Goal: Transaction & Acquisition: Obtain resource

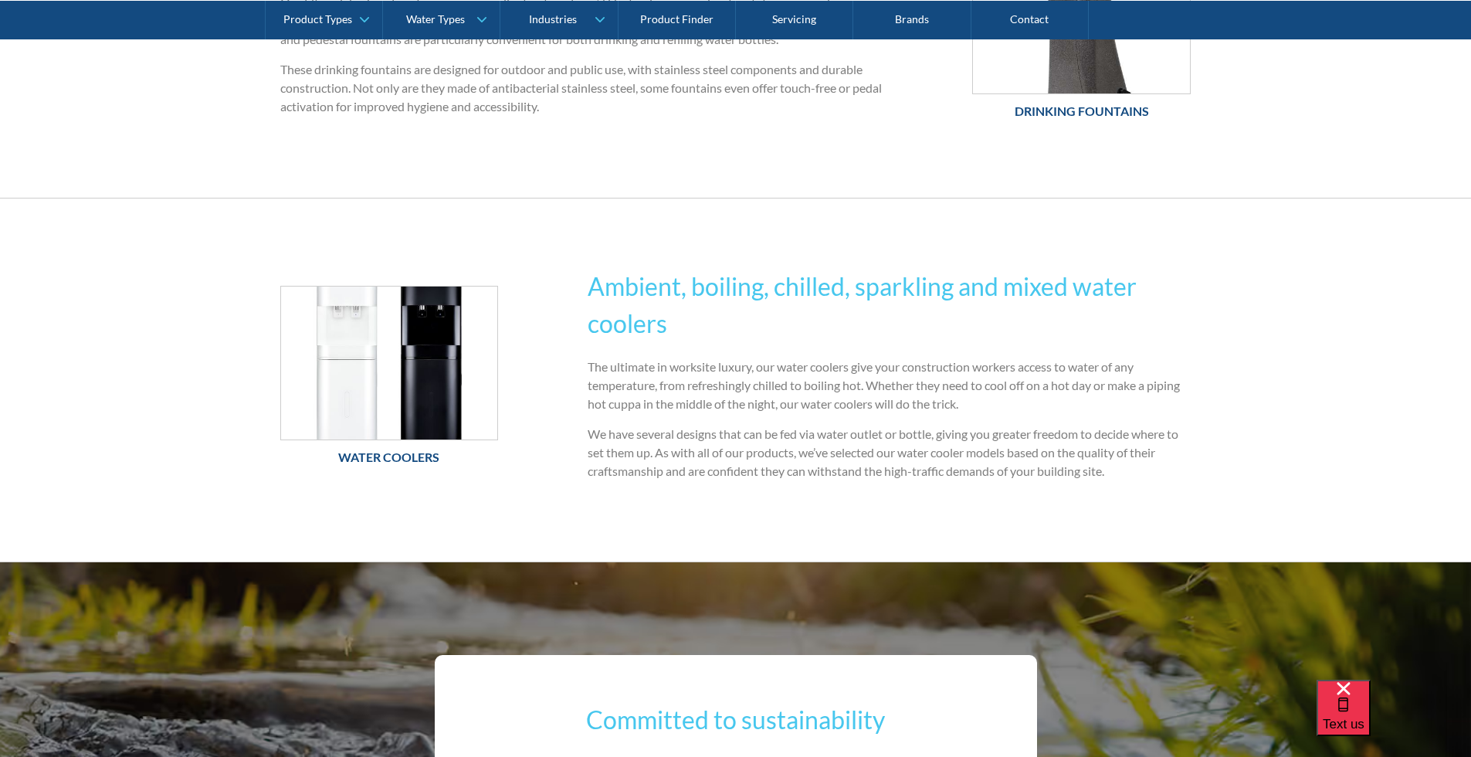
scroll to position [1057, 0]
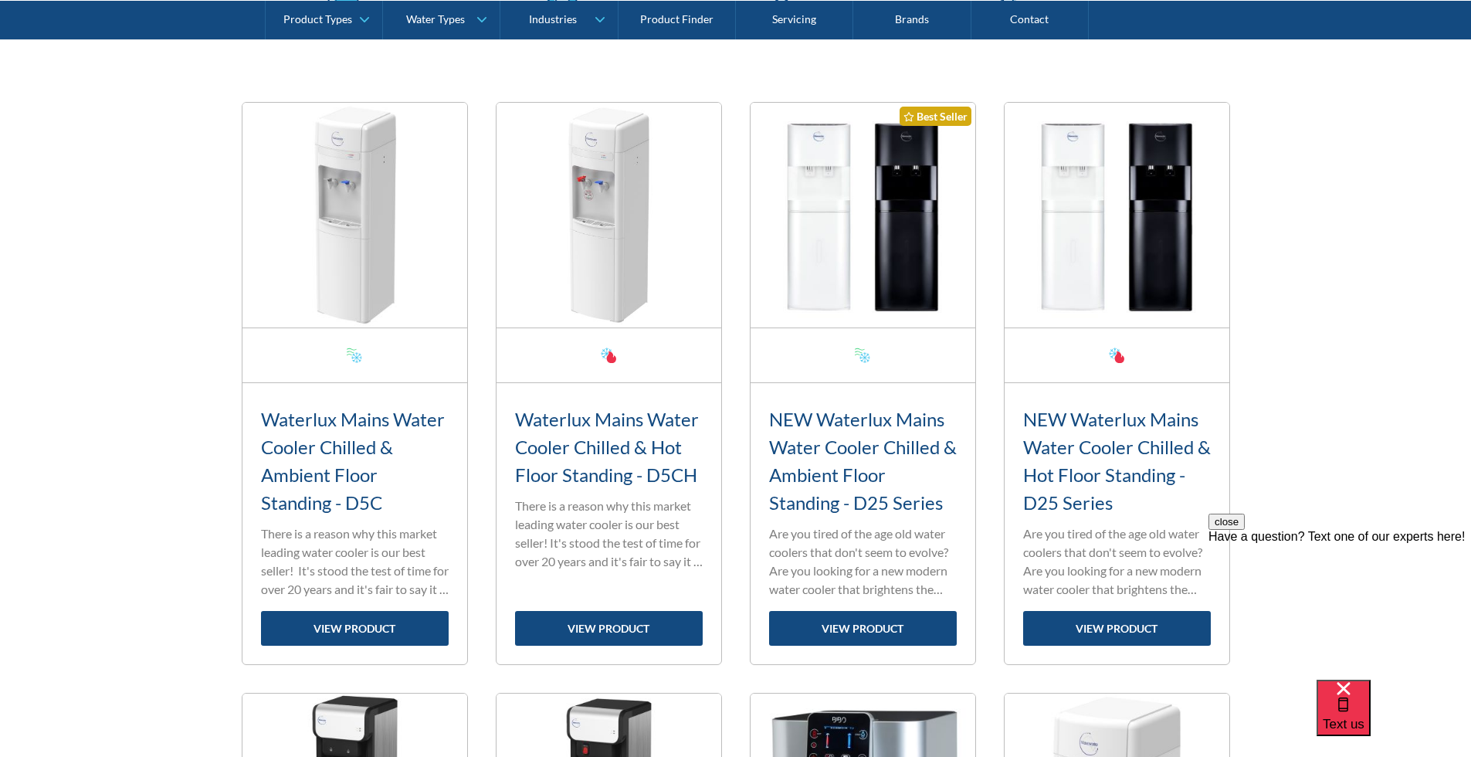
scroll to position [524, 0]
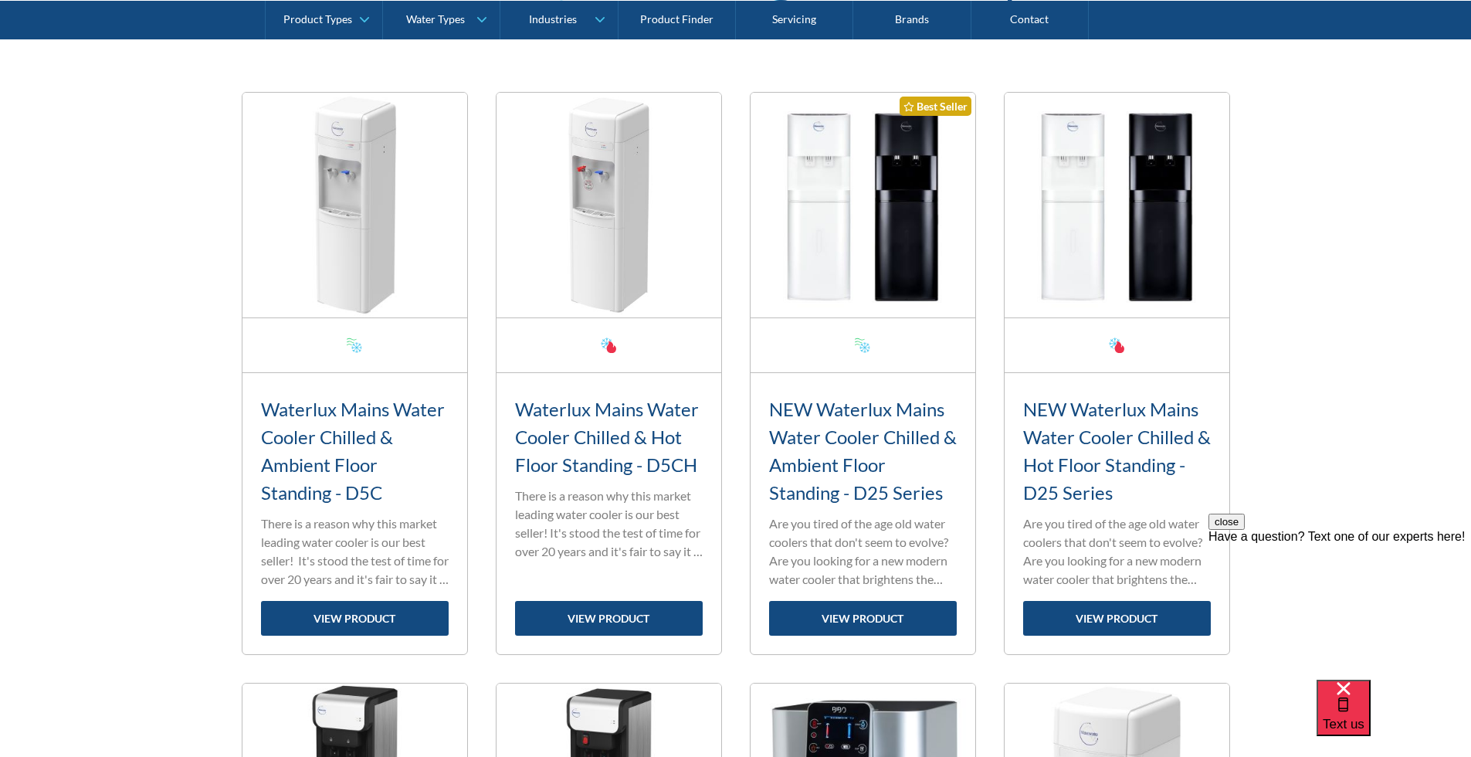
click at [1245, 530] on button "close" at bounding box center [1227, 522] width 36 height 16
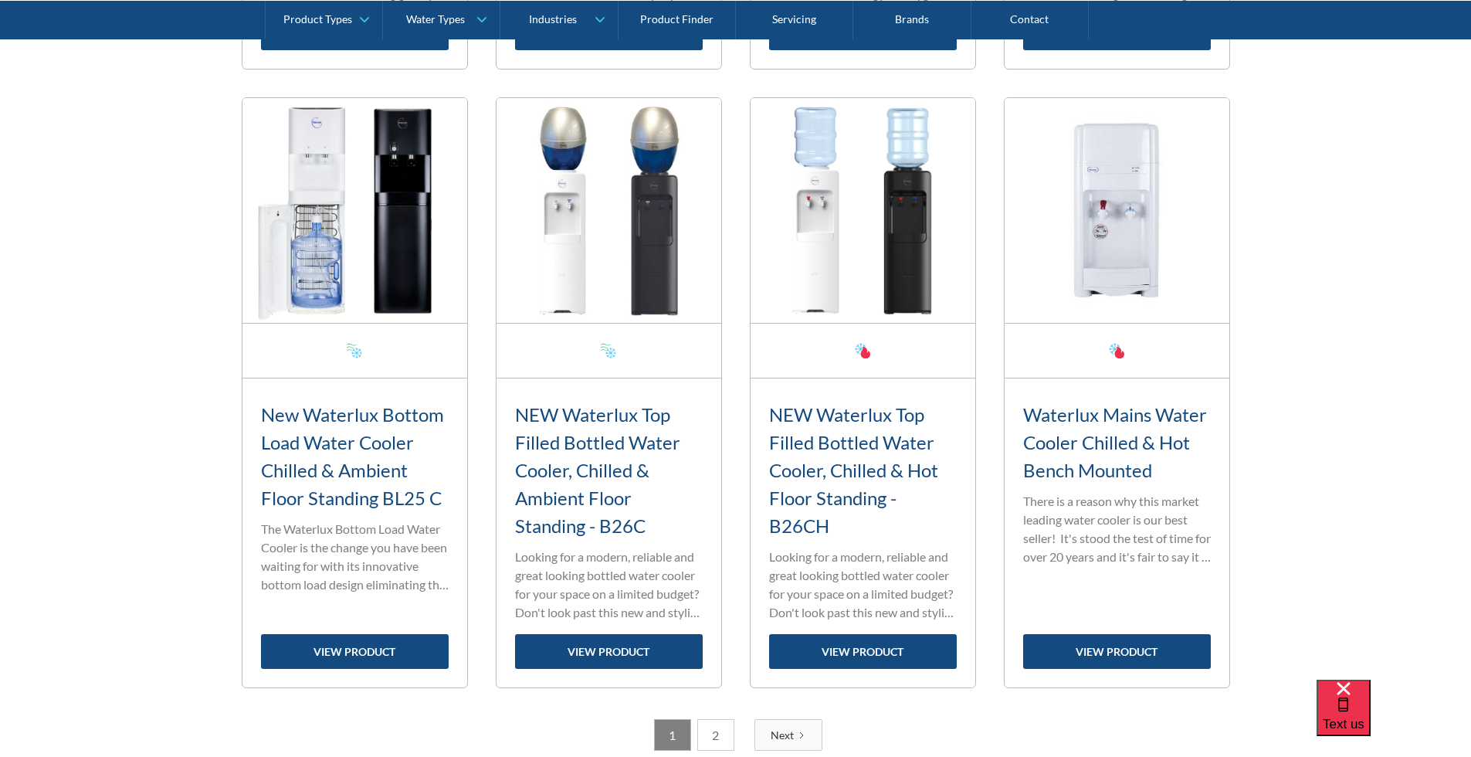
scroll to position [2330, 0]
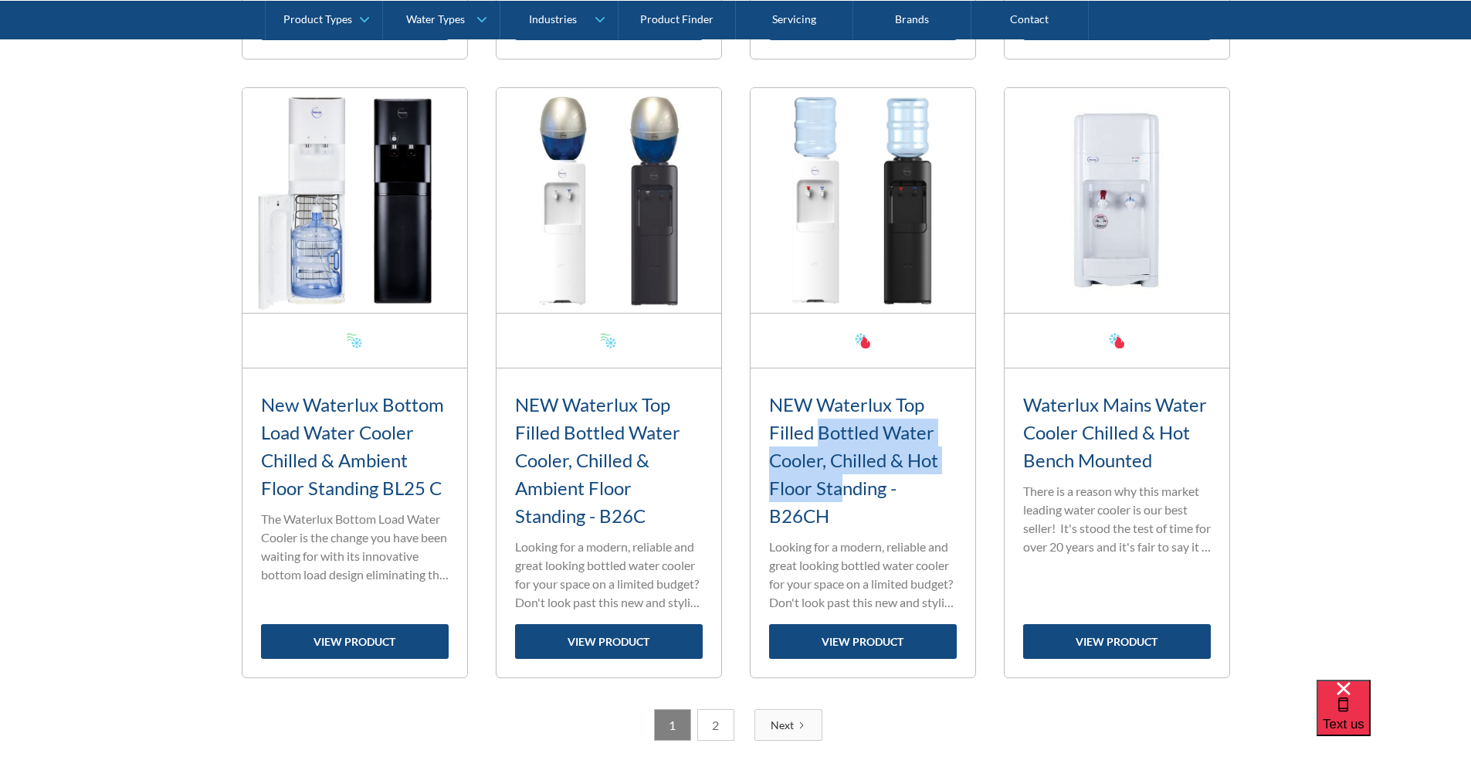
drag, startPoint x: 821, startPoint y: 436, endPoint x: 843, endPoint y: 496, distance: 63.3
click at [843, 496] on h3 "NEW Waterlux Top Filled Bottled Water Cooler, Chilled & Hot Floor Standing - B2…" at bounding box center [863, 460] width 188 height 139
click at [715, 722] on link "2" at bounding box center [715, 725] width 37 height 32
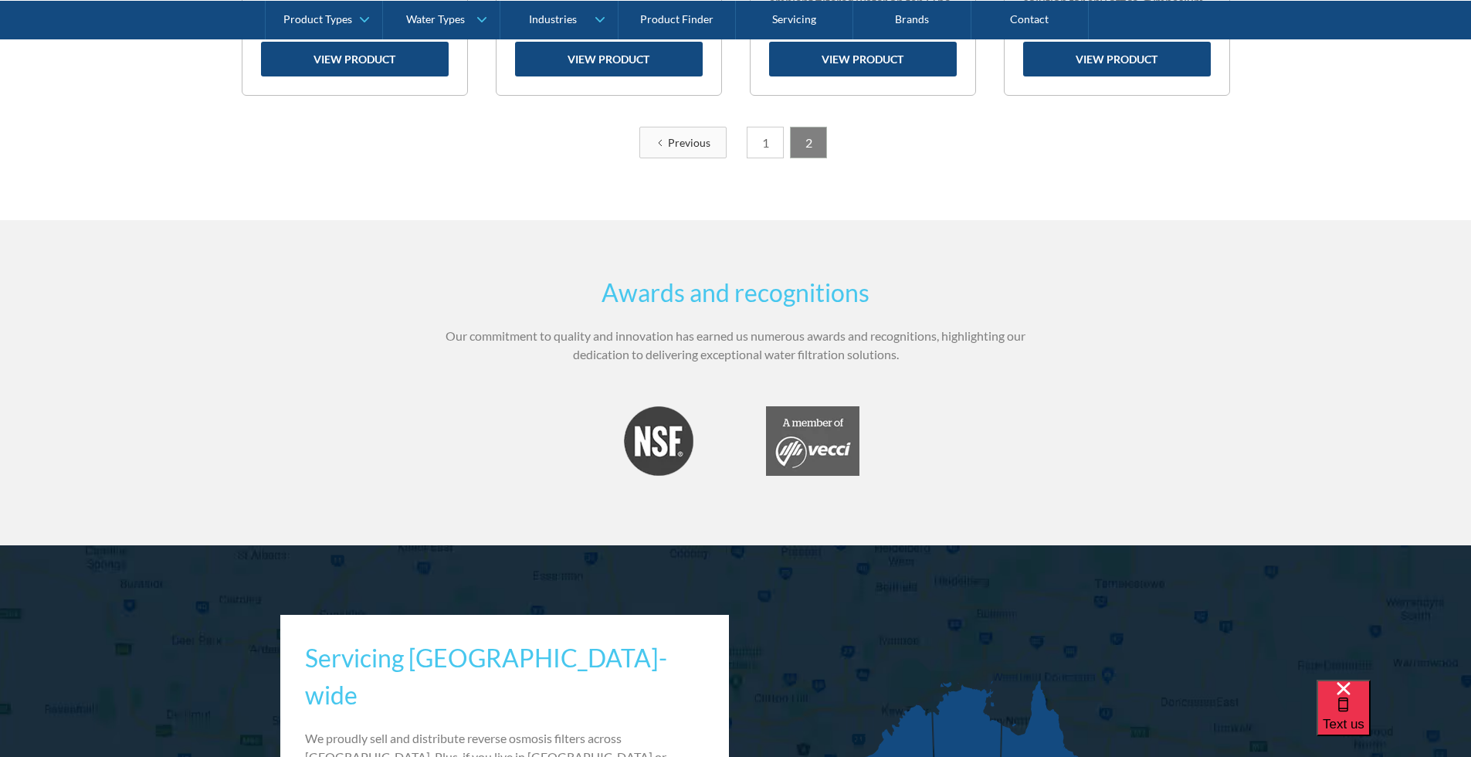
scroll to position [843, 0]
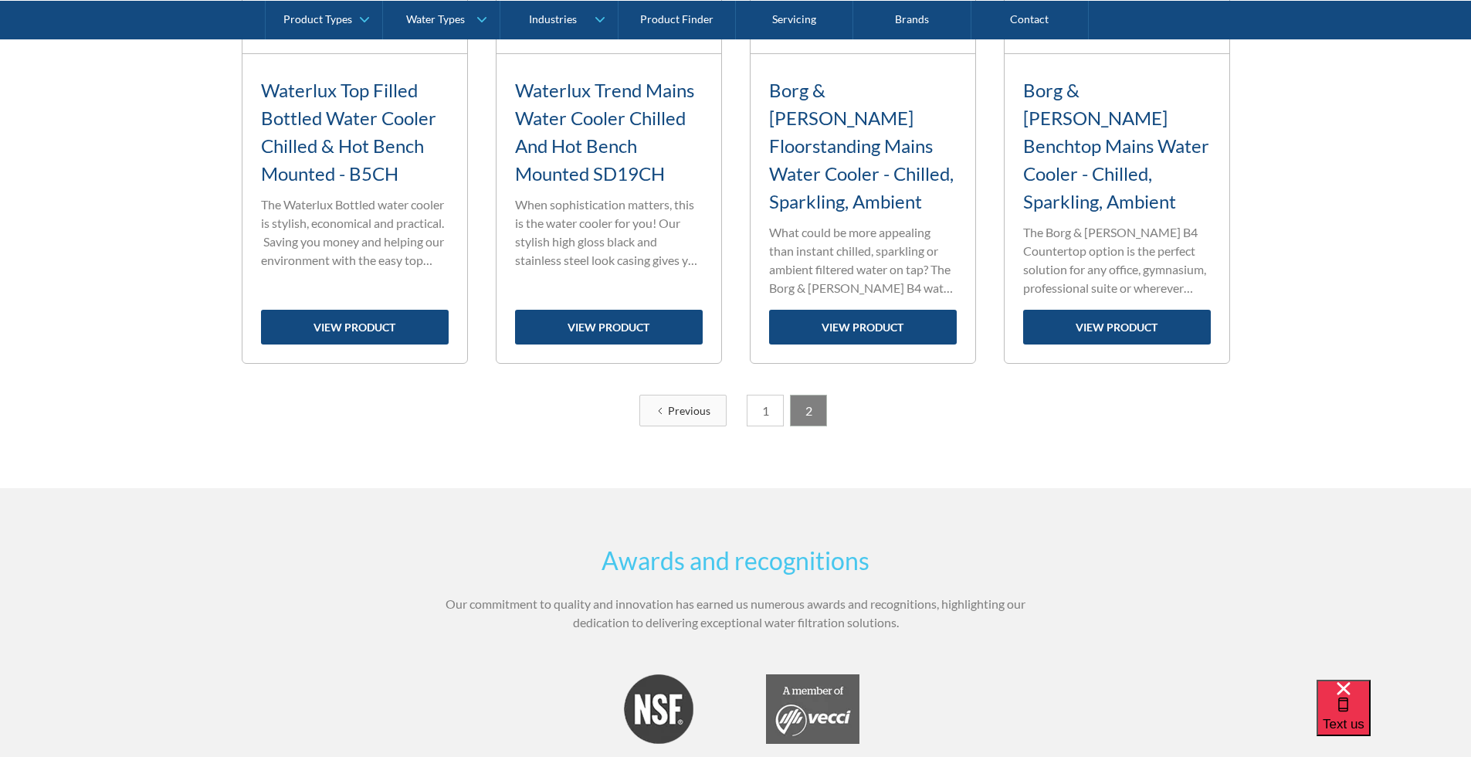
click at [757, 395] on link "1" at bounding box center [765, 411] width 37 height 32
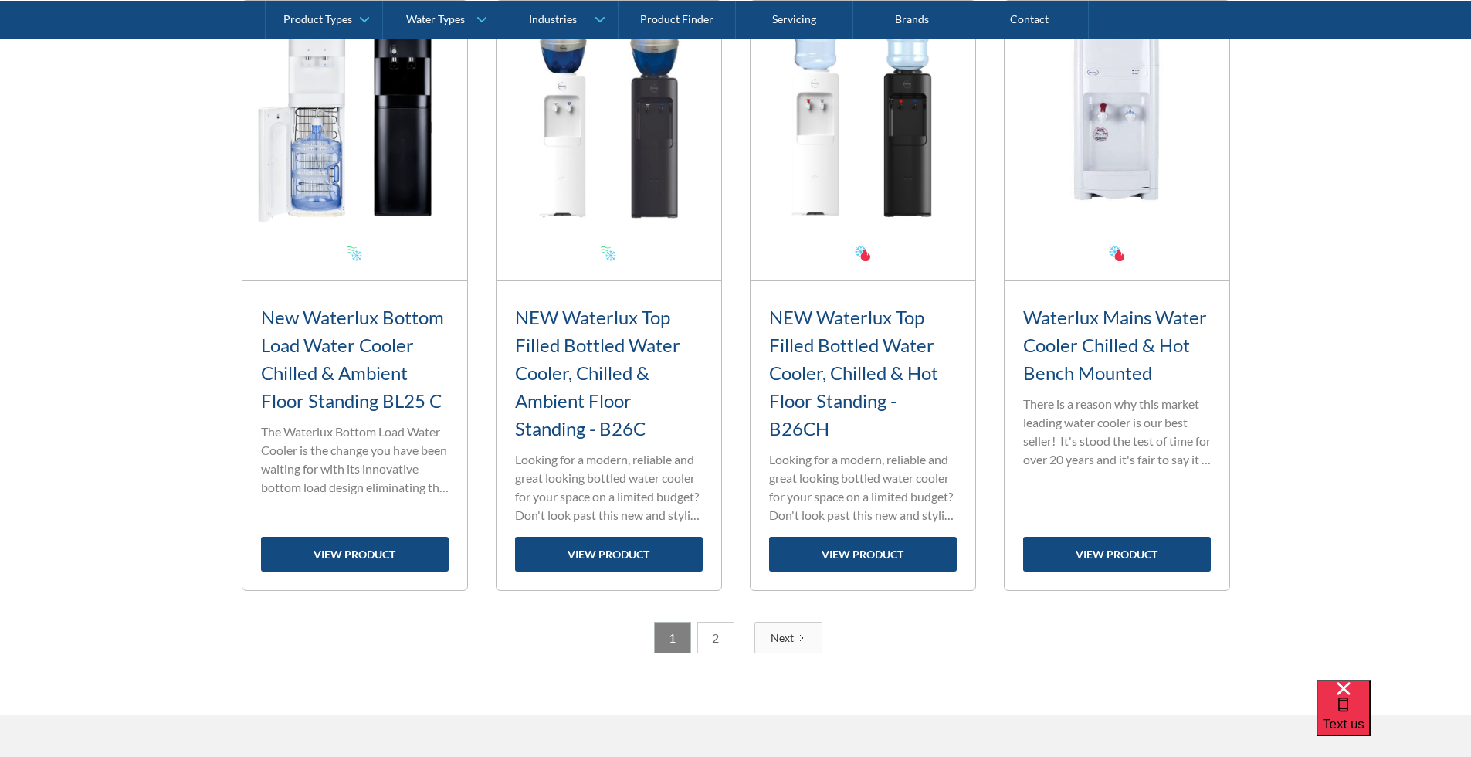
scroll to position [2427, 0]
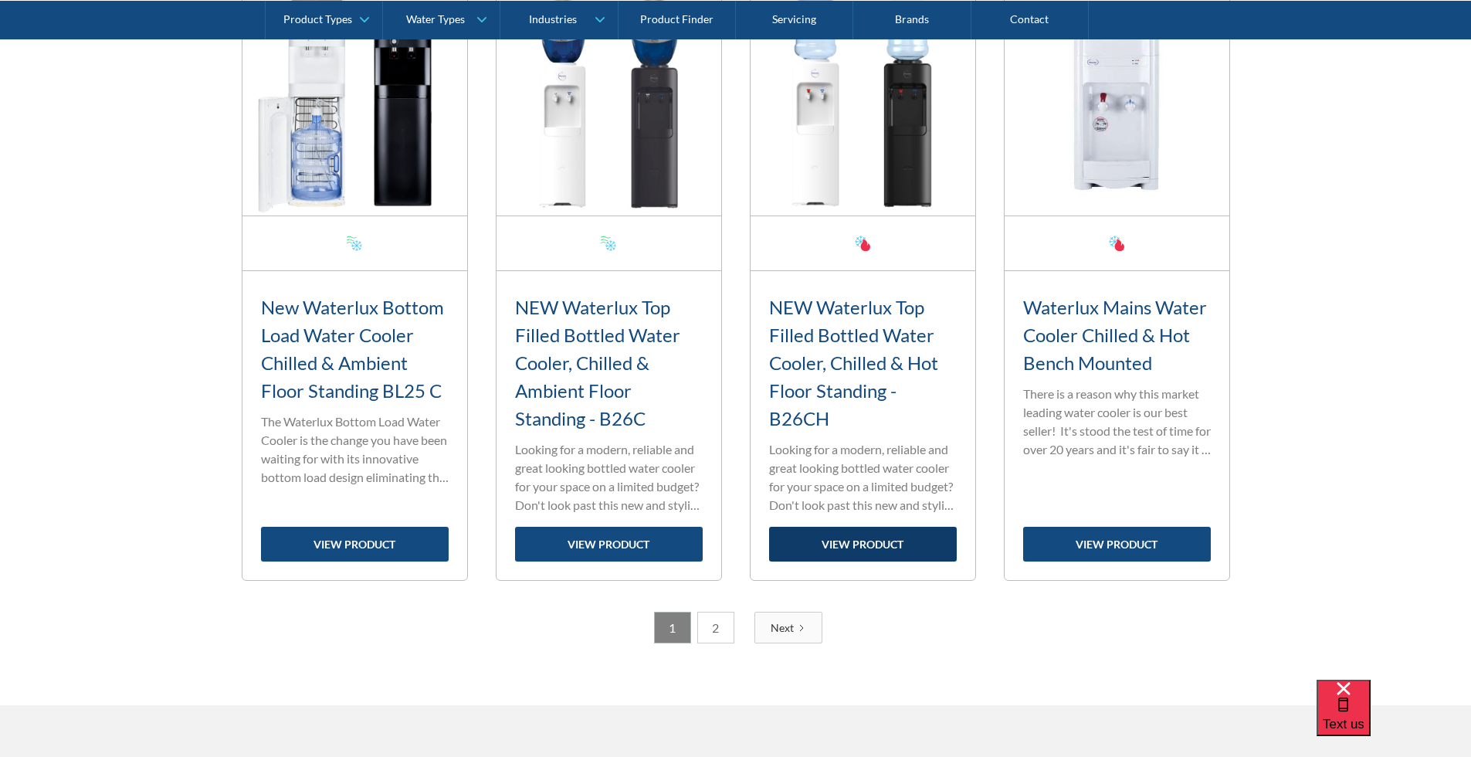
click at [912, 541] on link "view product" at bounding box center [863, 544] width 188 height 35
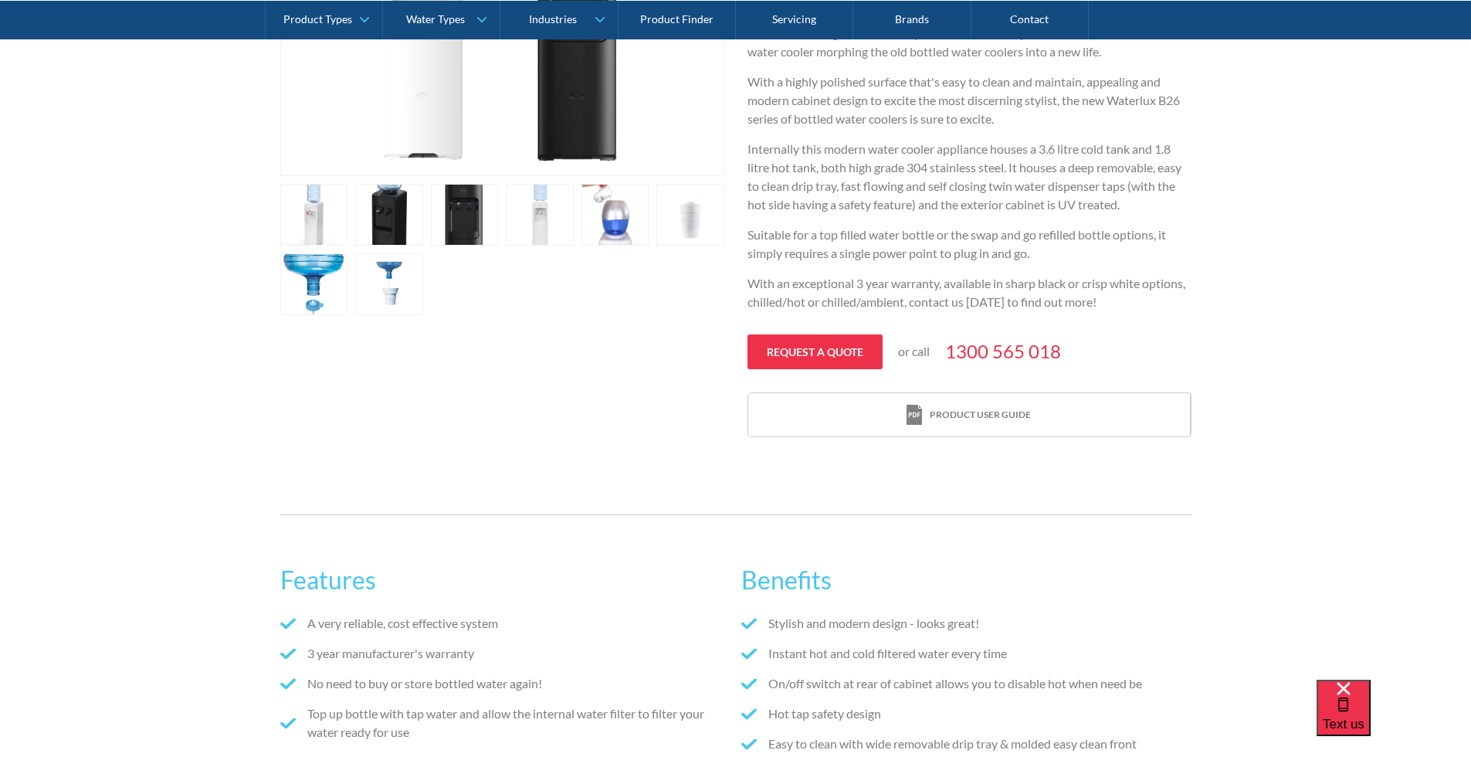
scroll to position [486, 0]
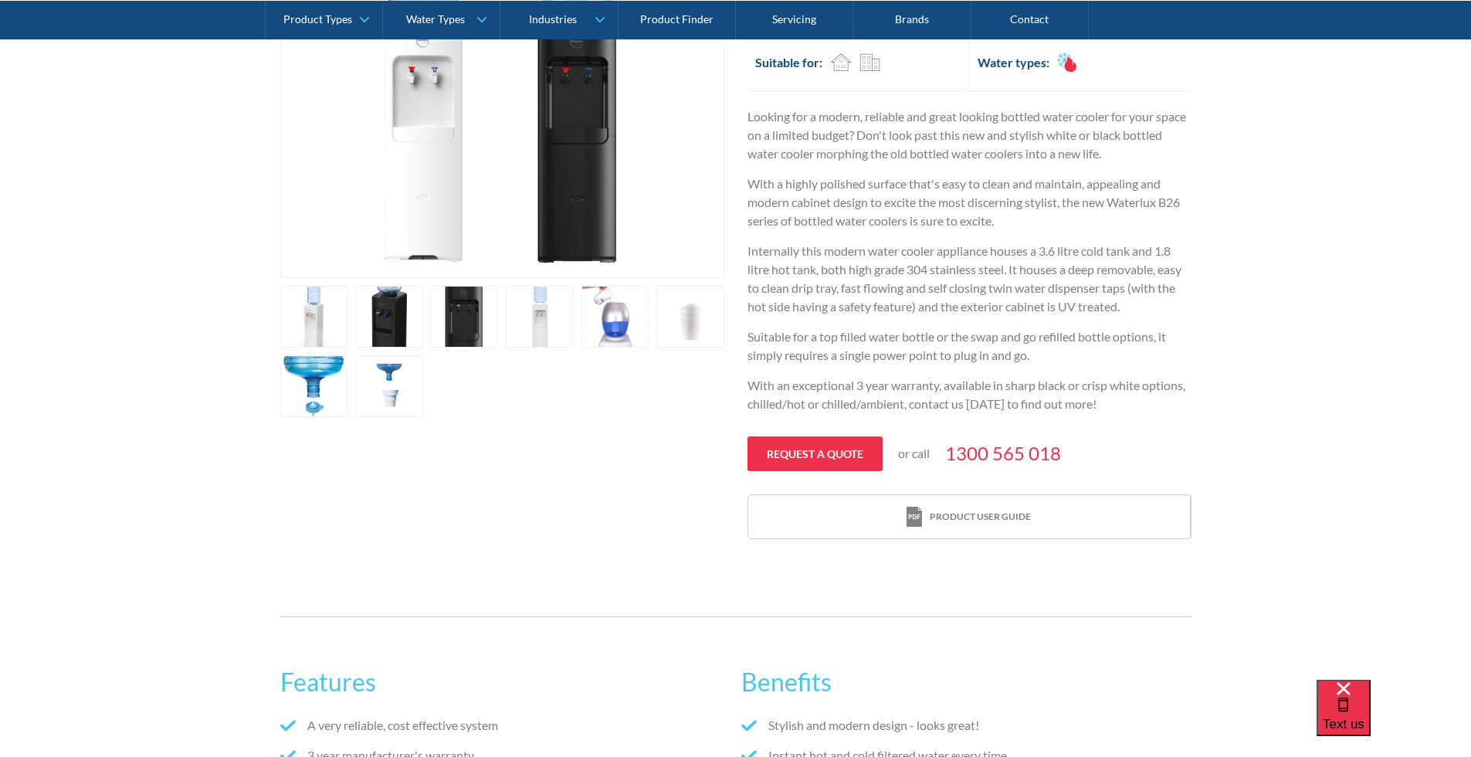
click at [1048, 451] on link "1300 565 018" at bounding box center [1003, 453] width 116 height 28
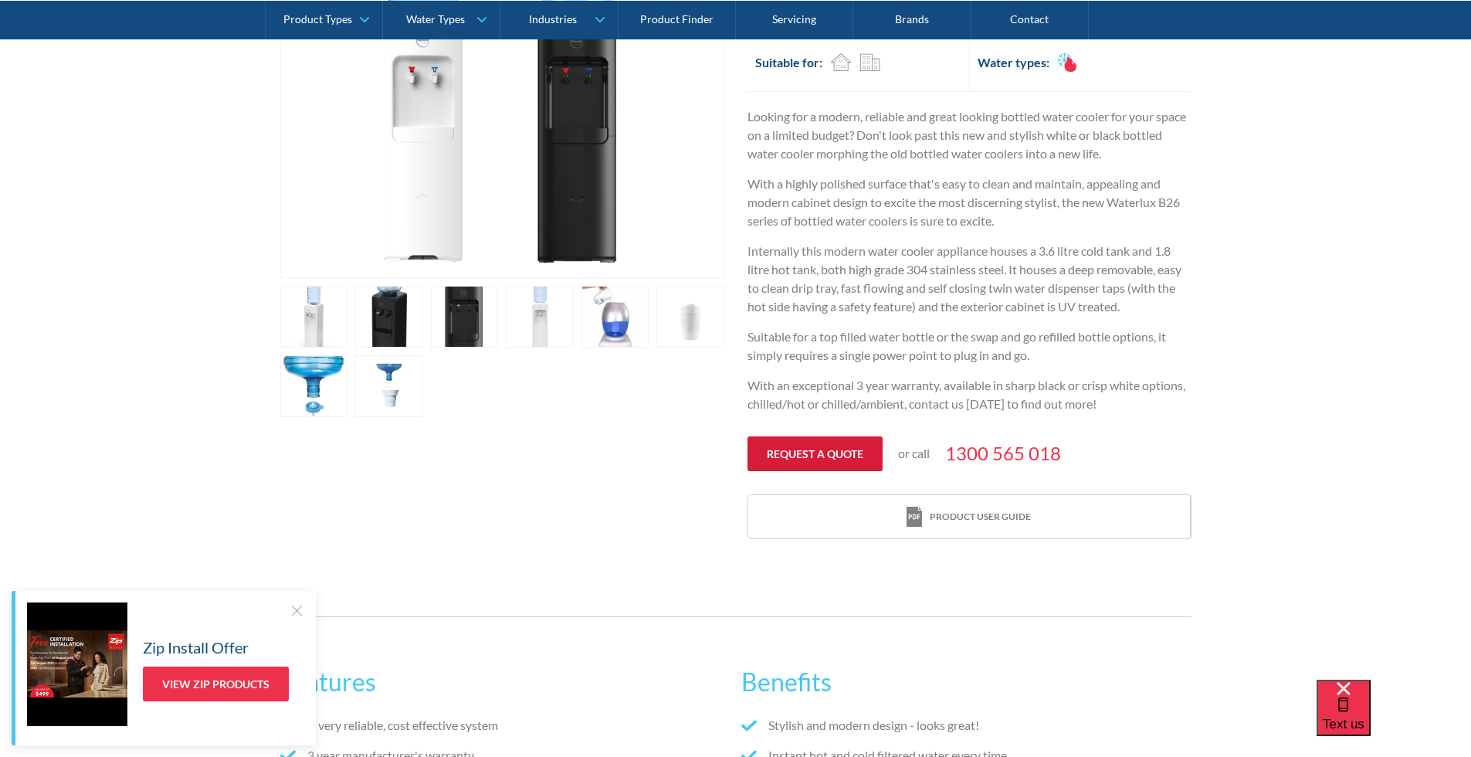
click at [852, 460] on link "Request a quote" at bounding box center [815, 453] width 135 height 35
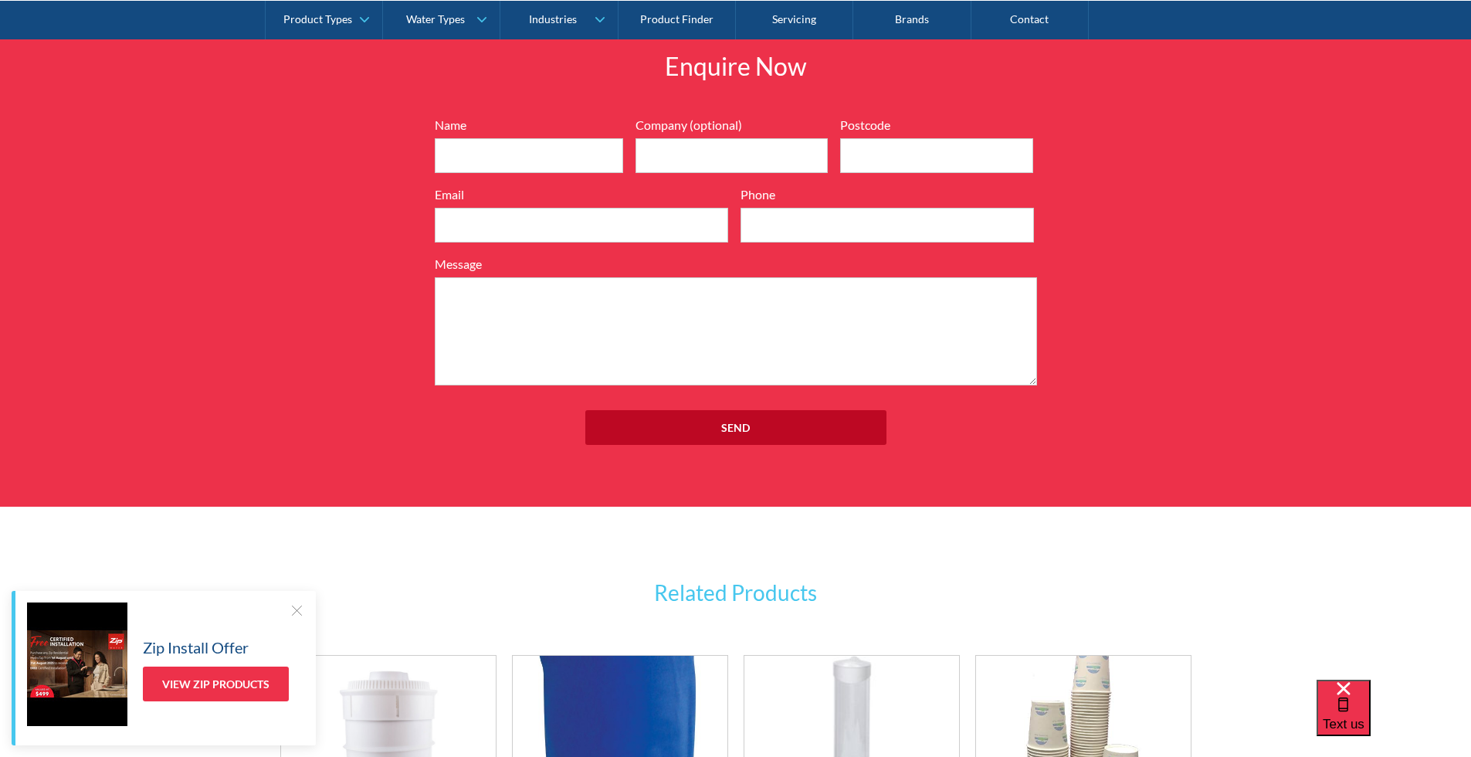
scroll to position [1958, 0]
type input "Ebie Chin"
type input "Electrex Services"
type input "3131"
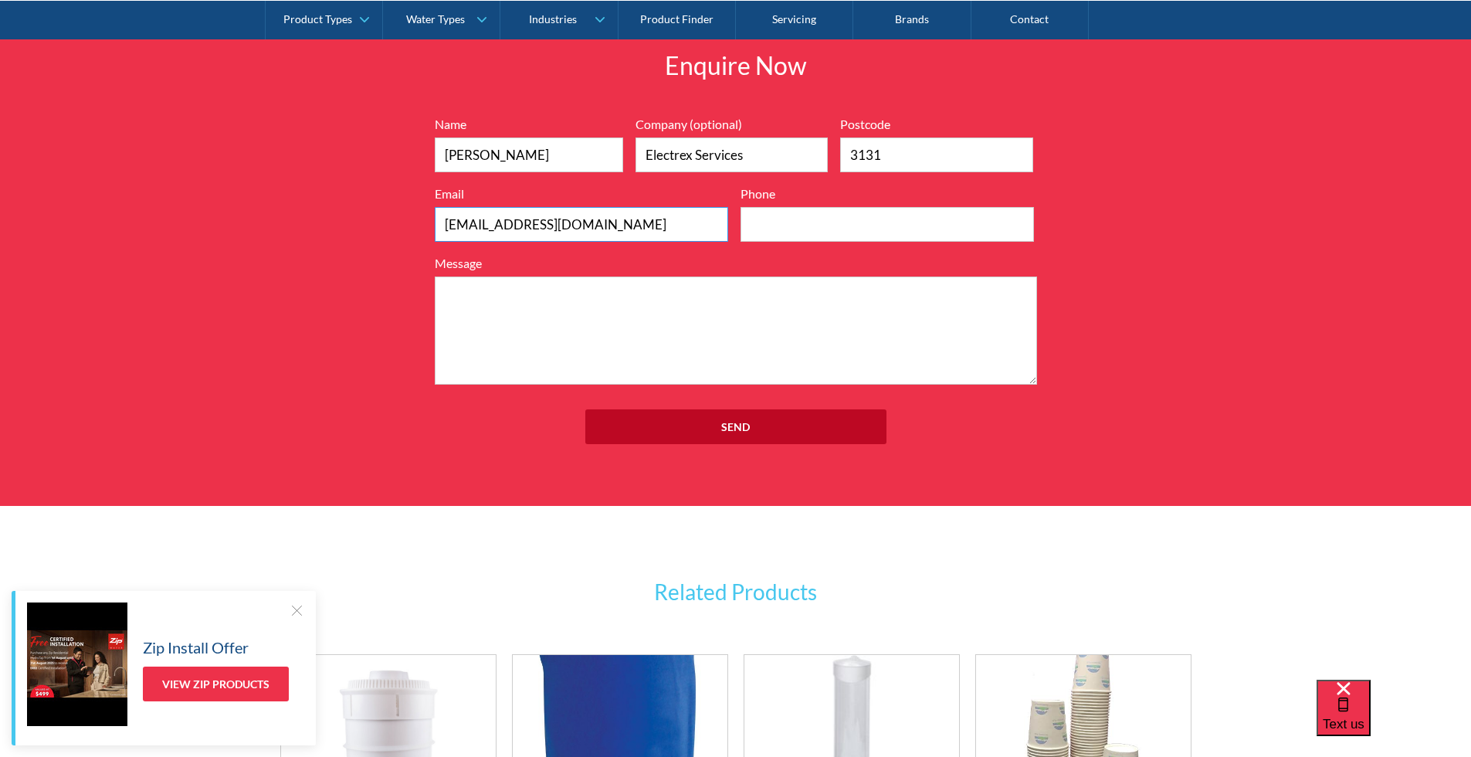
type input "ebie@electrex.net.au"
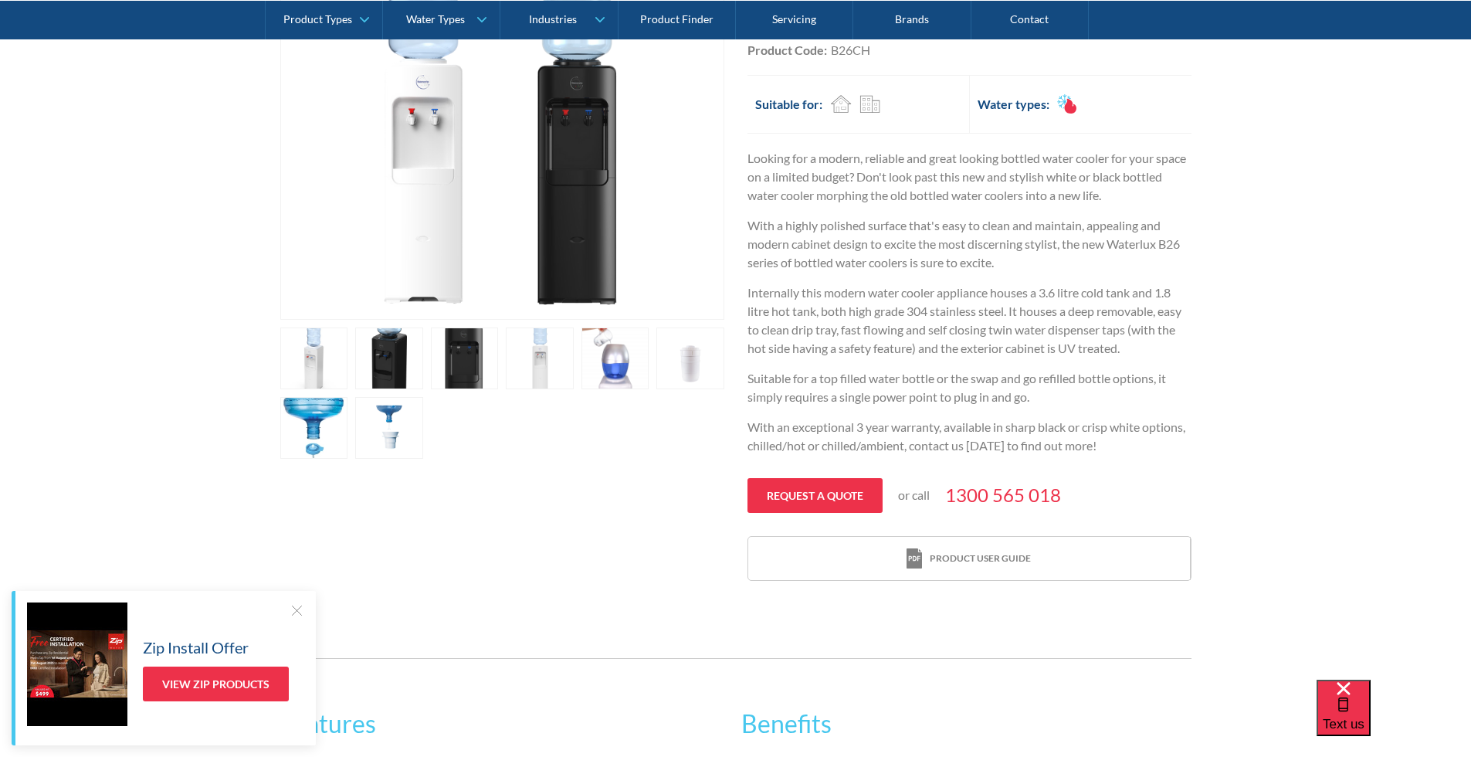
scroll to position [0, 0]
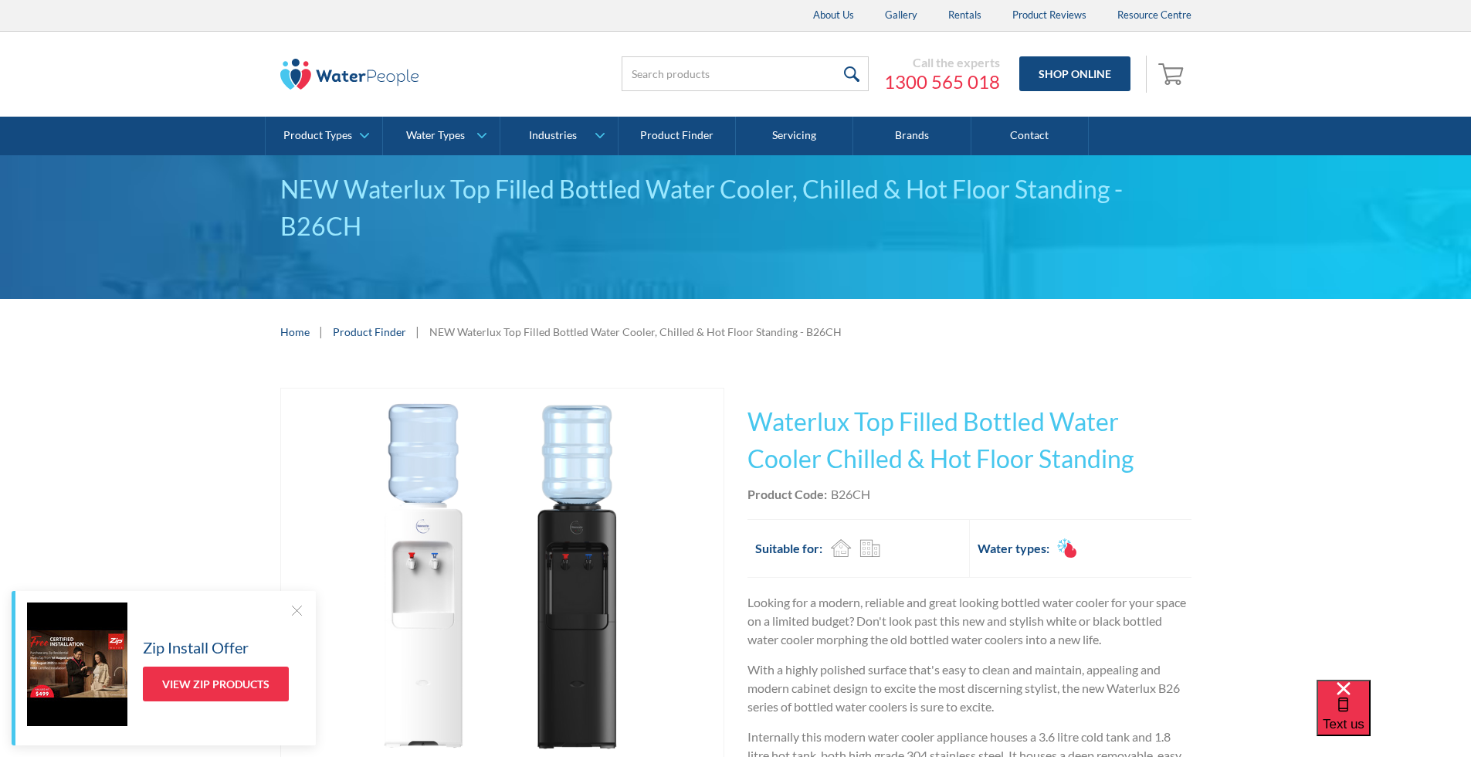
type input "03 5615 6421"
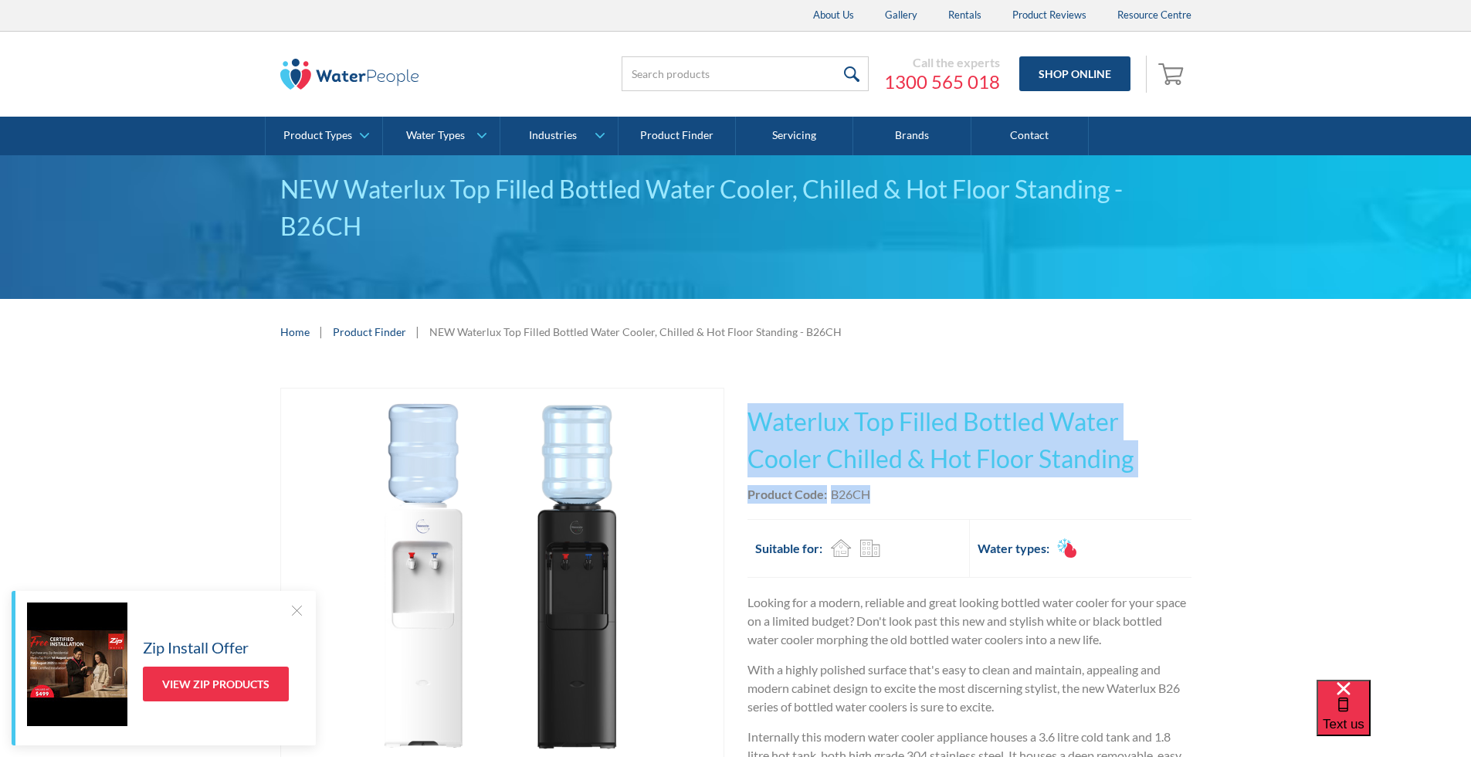
drag, startPoint x: 873, startPoint y: 496, endPoint x: 736, endPoint y: 416, distance: 158.2
click at [736, 416] on div "Play video Fits Most Brands Best Seller No items found. This tap design is incl…" at bounding box center [735, 707] width 911 height 638
copy div "Waterlux Top Filled Bottled Water Cooler Chilled & Hot Floor Standing No items …"
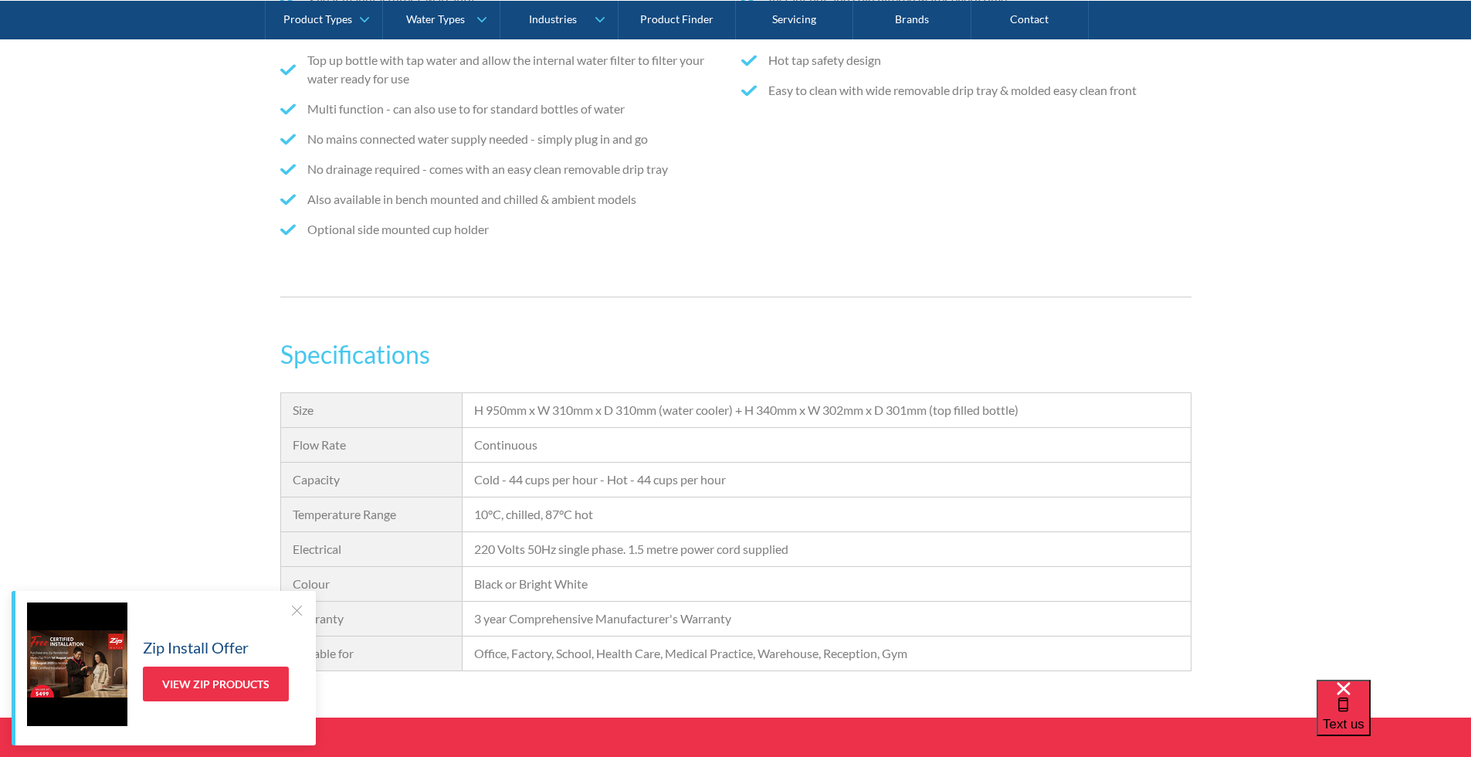
scroll to position [1705, 0]
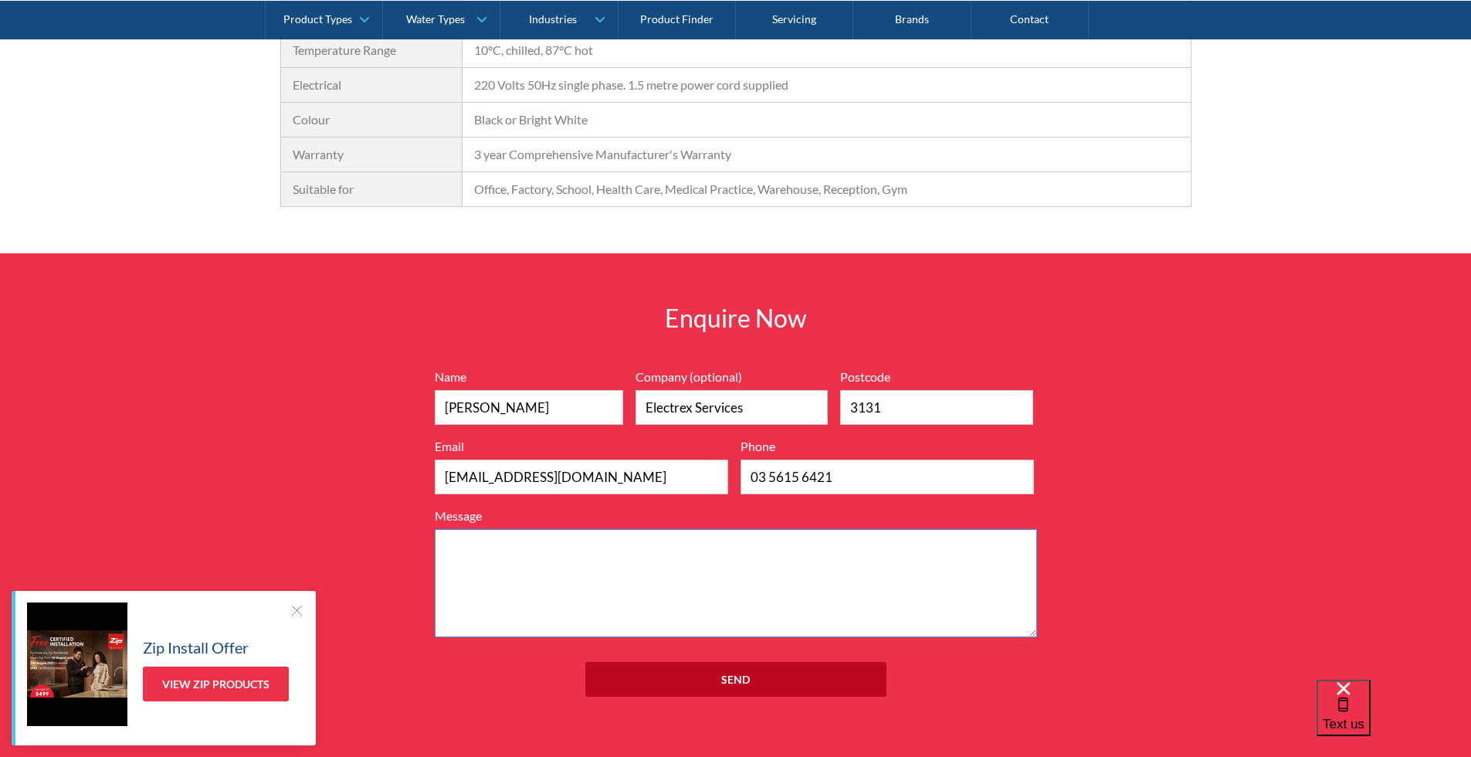
click at [711, 571] on textarea "Message" at bounding box center [736, 583] width 602 height 108
paste textarea "Waterlux Top Filled Bottled Water Cooler Chilled & Hot Floor Standing Product C…"
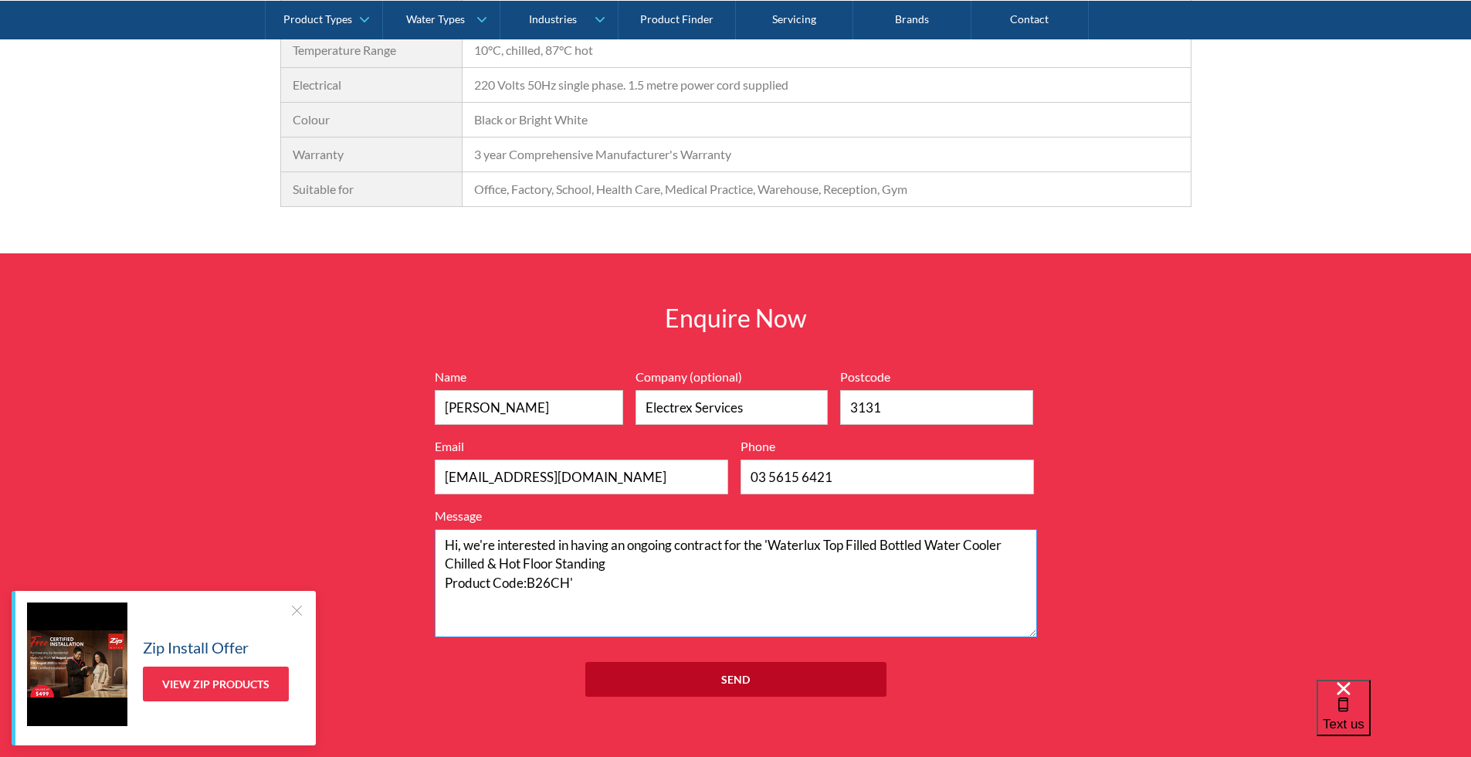
click at [437, 579] on textarea "Hi, we're interested in having an ongoing contract for the 'Waterlux Top Filled…" at bounding box center [736, 583] width 602 height 108
click at [780, 569] on textarea "Hi, we're interested in having an ongoing contract for the 'Waterlux Top Filled…" at bounding box center [736, 583] width 602 height 108
type textarea "Hi, we're interested in having an ongoing contract for the 'Waterlux Top Filled…"
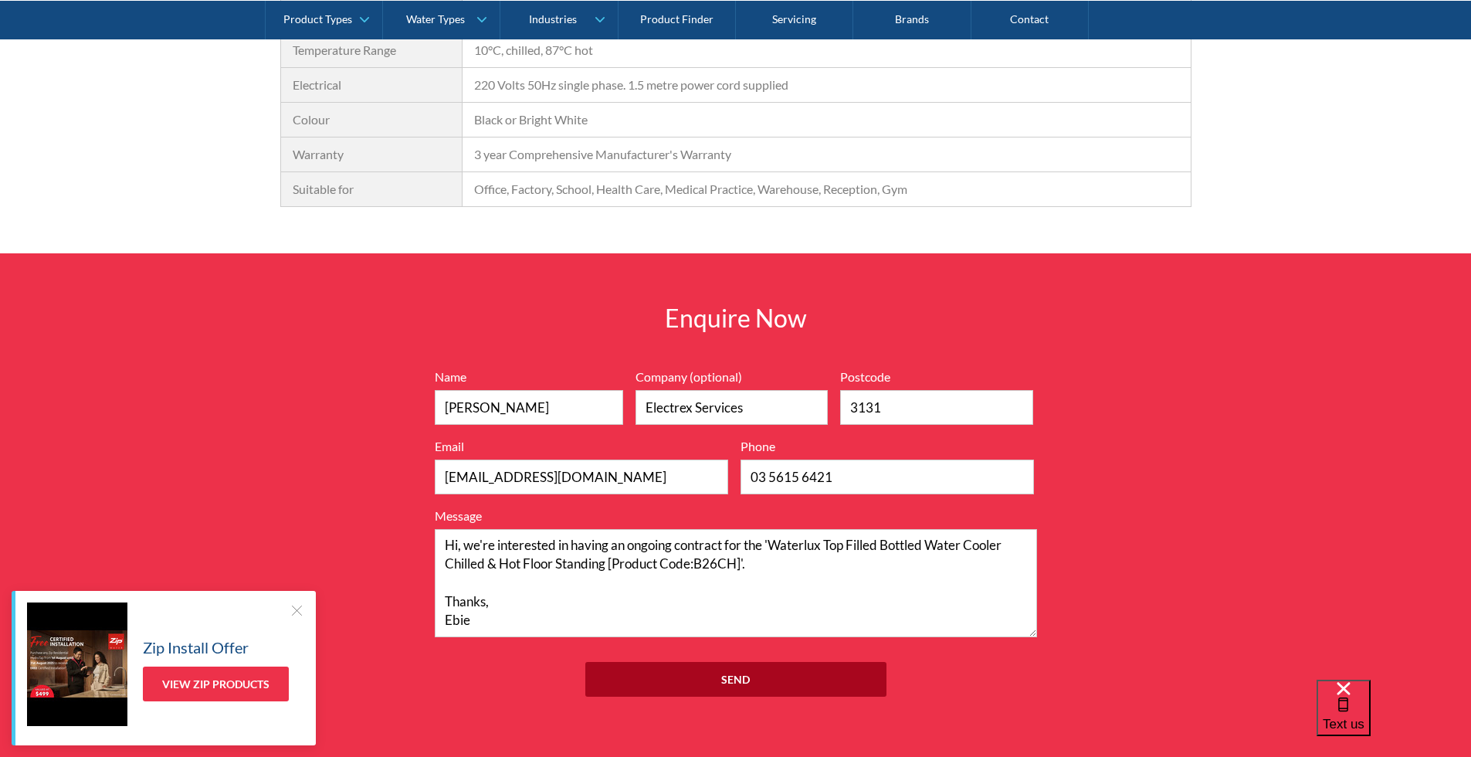
click at [812, 683] on input "Send" at bounding box center [735, 679] width 301 height 35
